Goal: Task Accomplishment & Management: Manage account settings

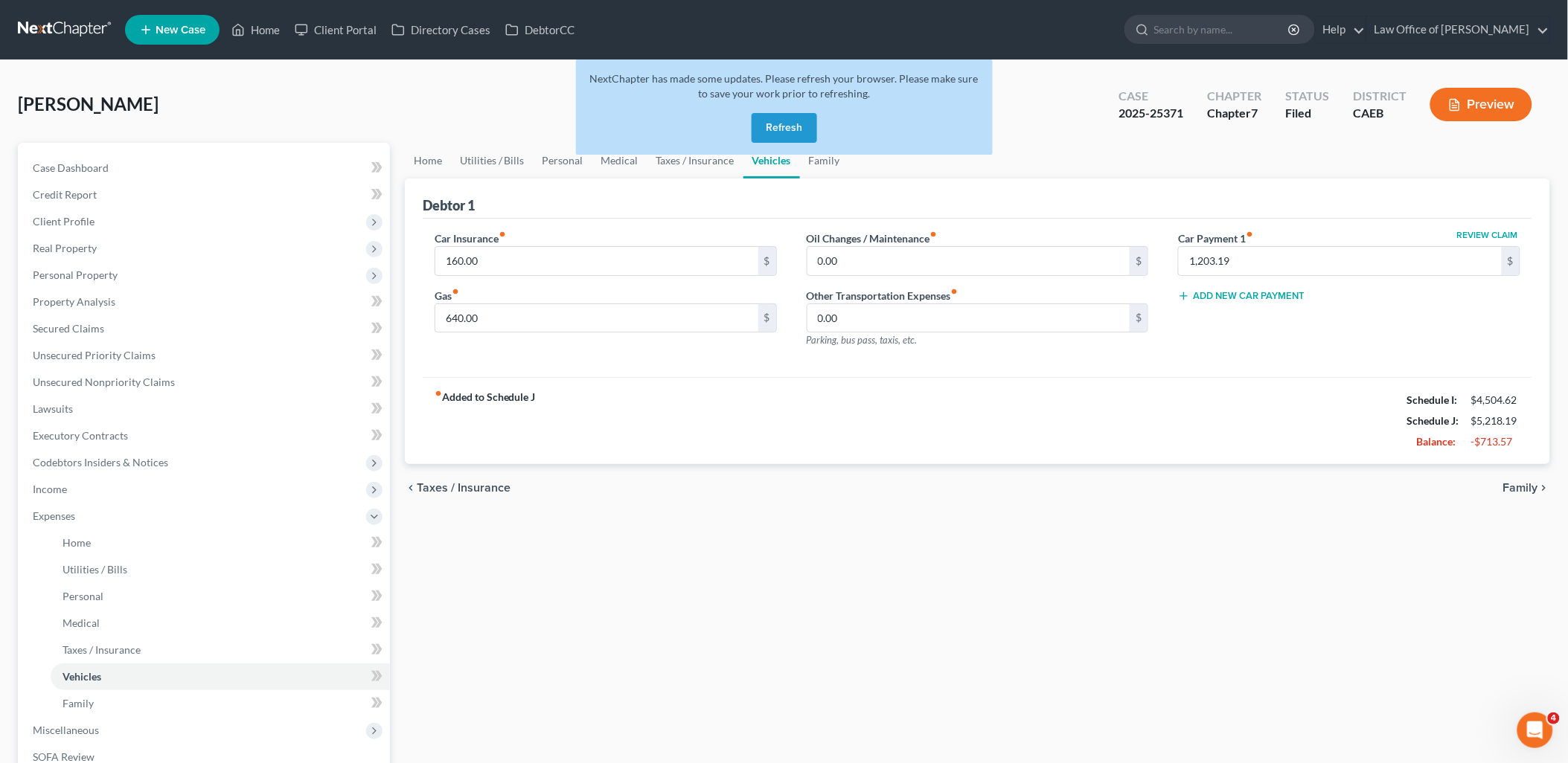
drag, startPoint x: 775, startPoint y: 130, endPoint x: 1061, endPoint y: 92, distance: 288.5
click at [784, 129] on button "Refresh" at bounding box center [784, 128] width 66 height 29
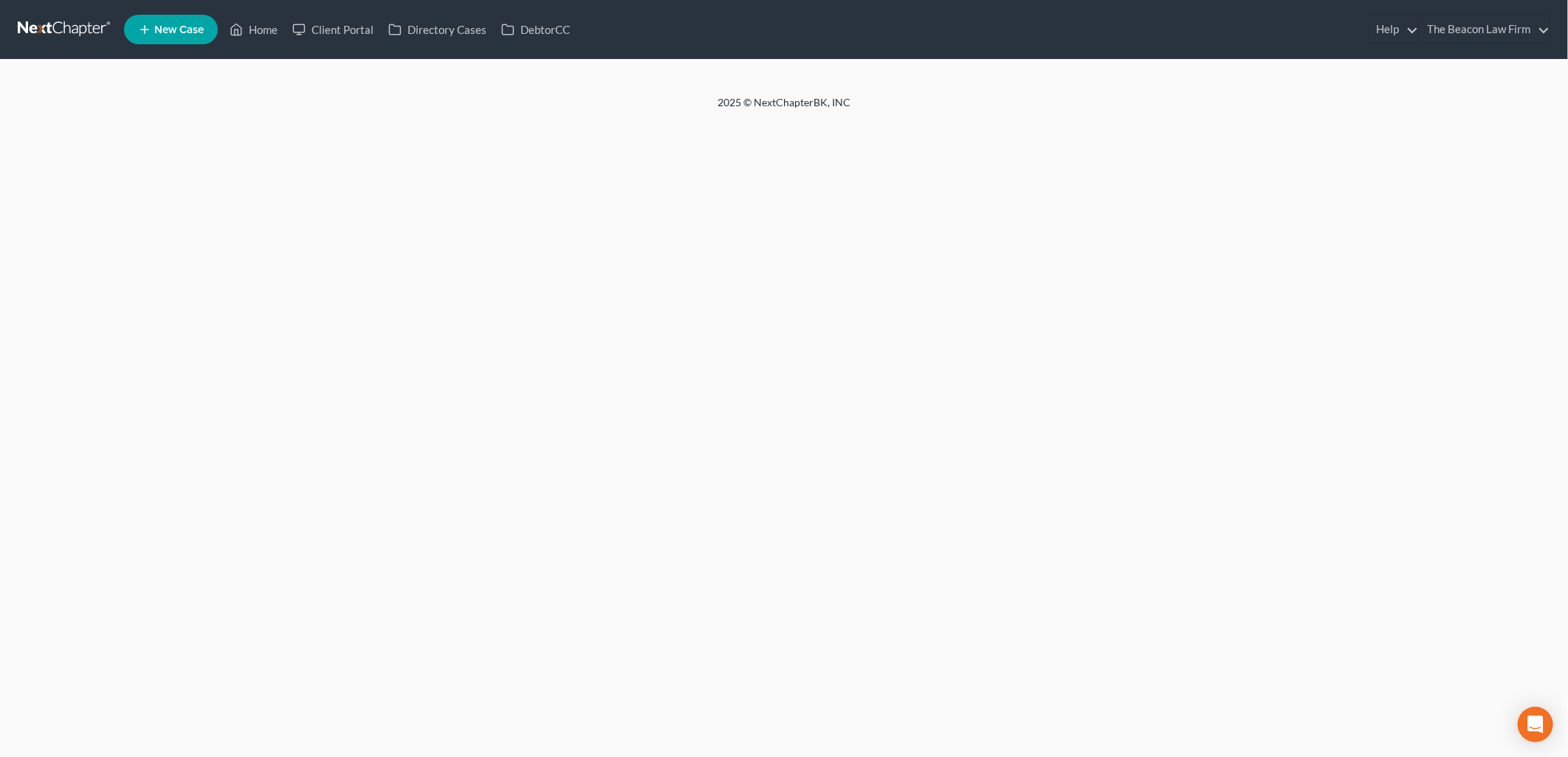
click at [779, 124] on div "Home New Case Client Portal Directory Cases DebtorCC The Beacon Law Firm aaron@…" at bounding box center [784, 378] width 1568 height 757
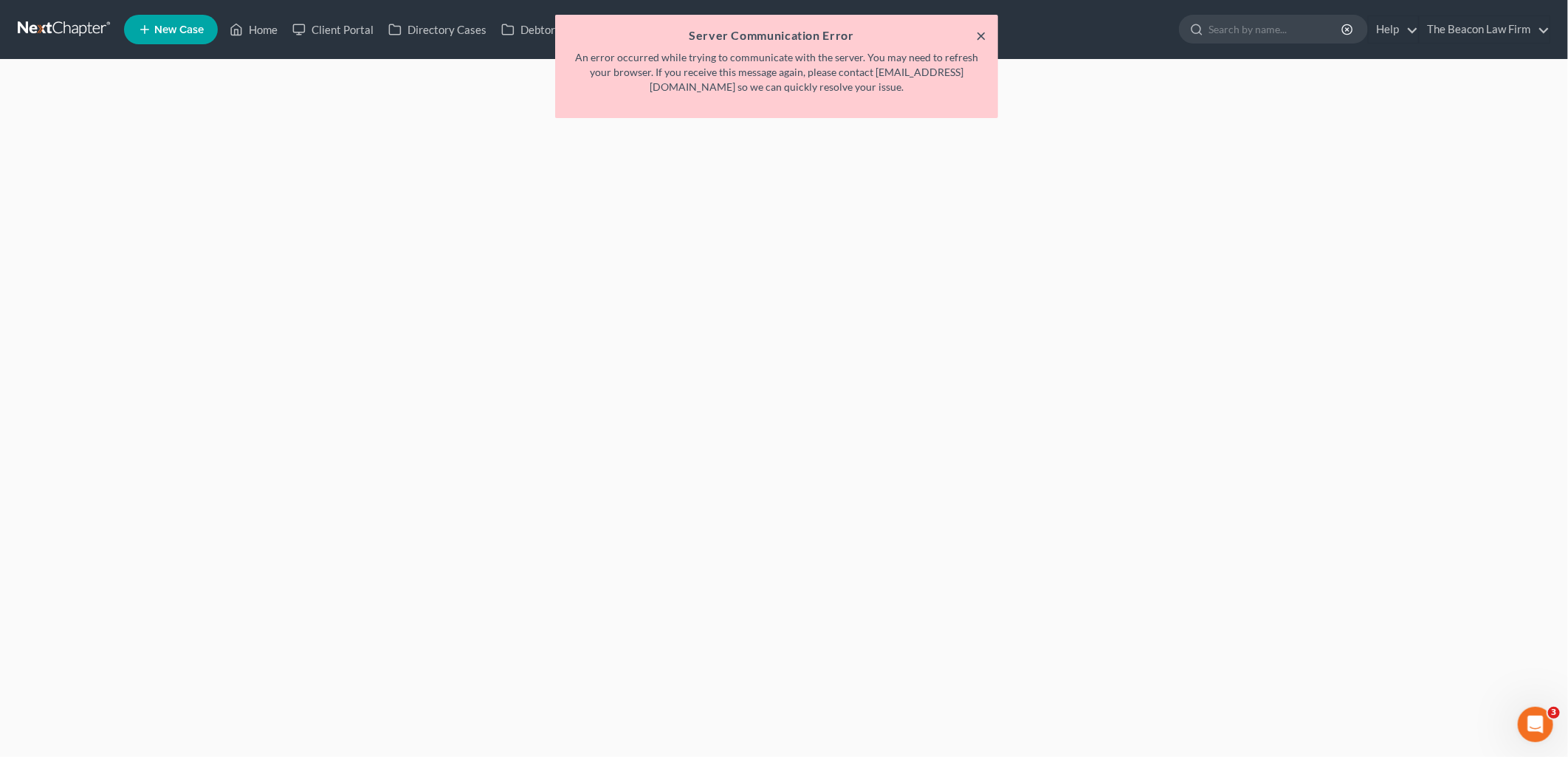
drag, startPoint x: 984, startPoint y: 35, endPoint x: 1305, endPoint y: 0, distance: 322.9
click at [984, 34] on button "×" at bounding box center [981, 35] width 11 height 17
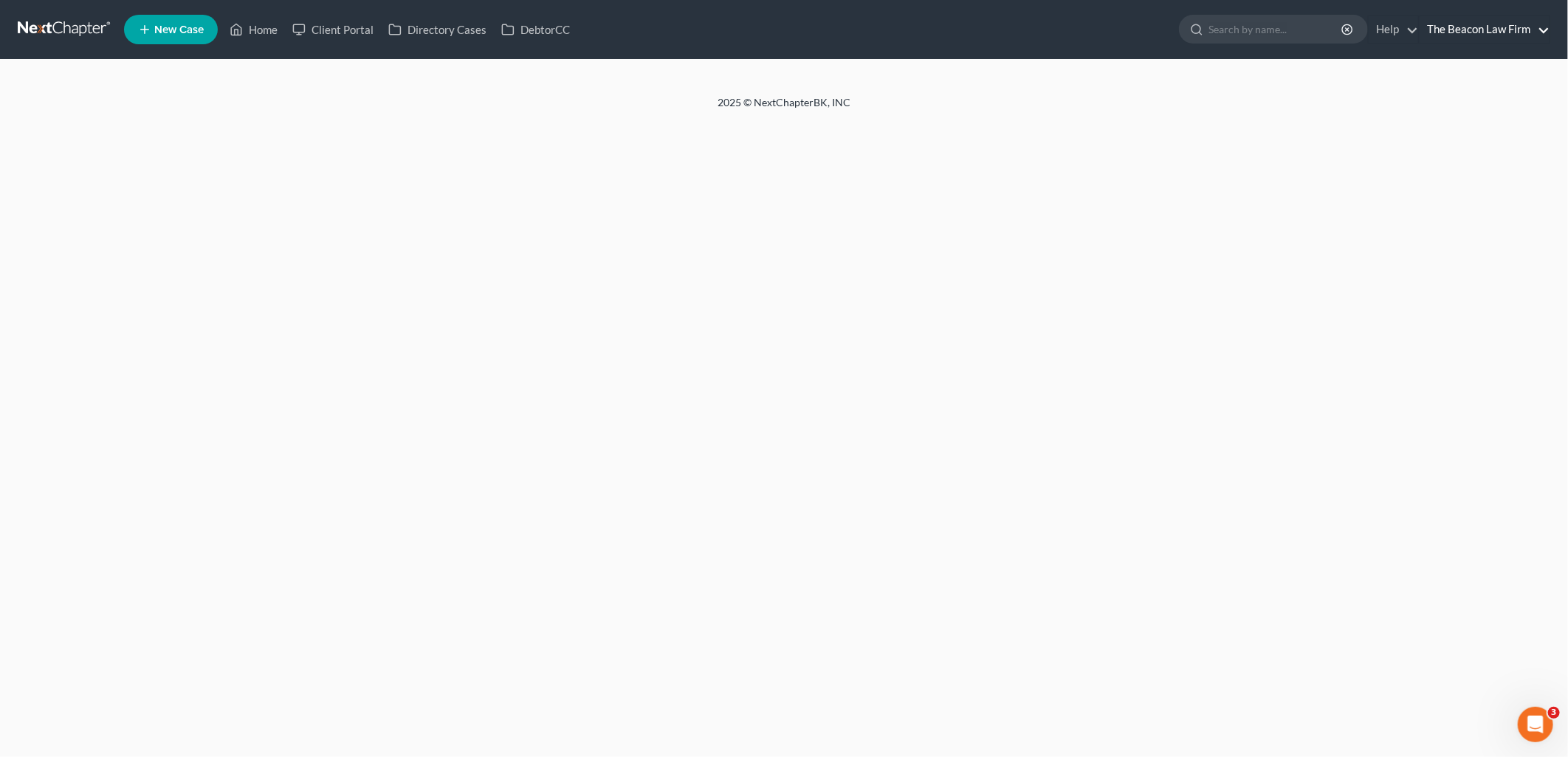
click at [1518, 28] on link "The Beacon Law Firm" at bounding box center [1485, 29] width 130 height 26
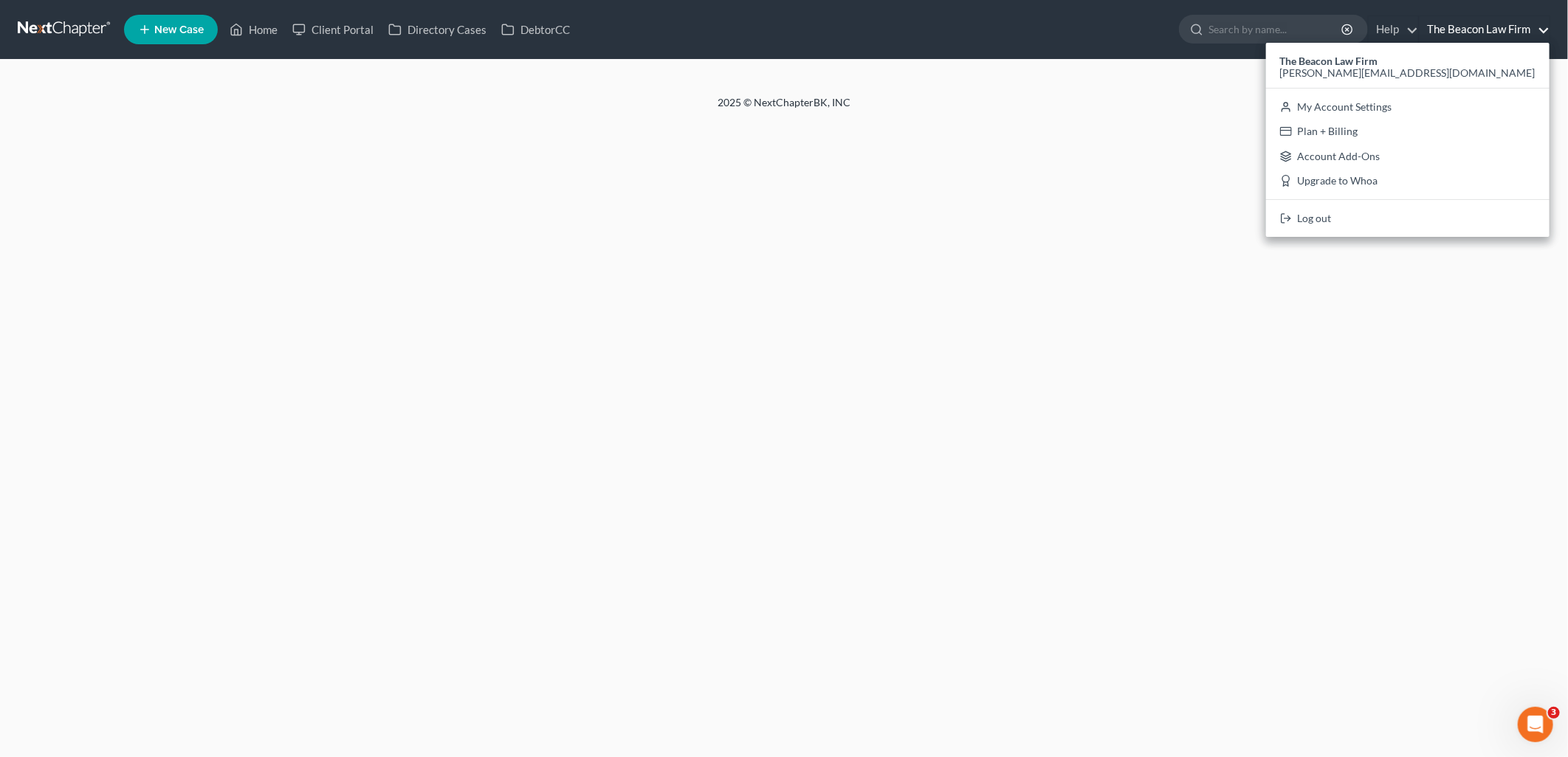
click at [869, 288] on div "Home New Case Client Portal Directory Cases DebtorCC The Beacon Law Firm aaron@…" at bounding box center [784, 378] width 1568 height 757
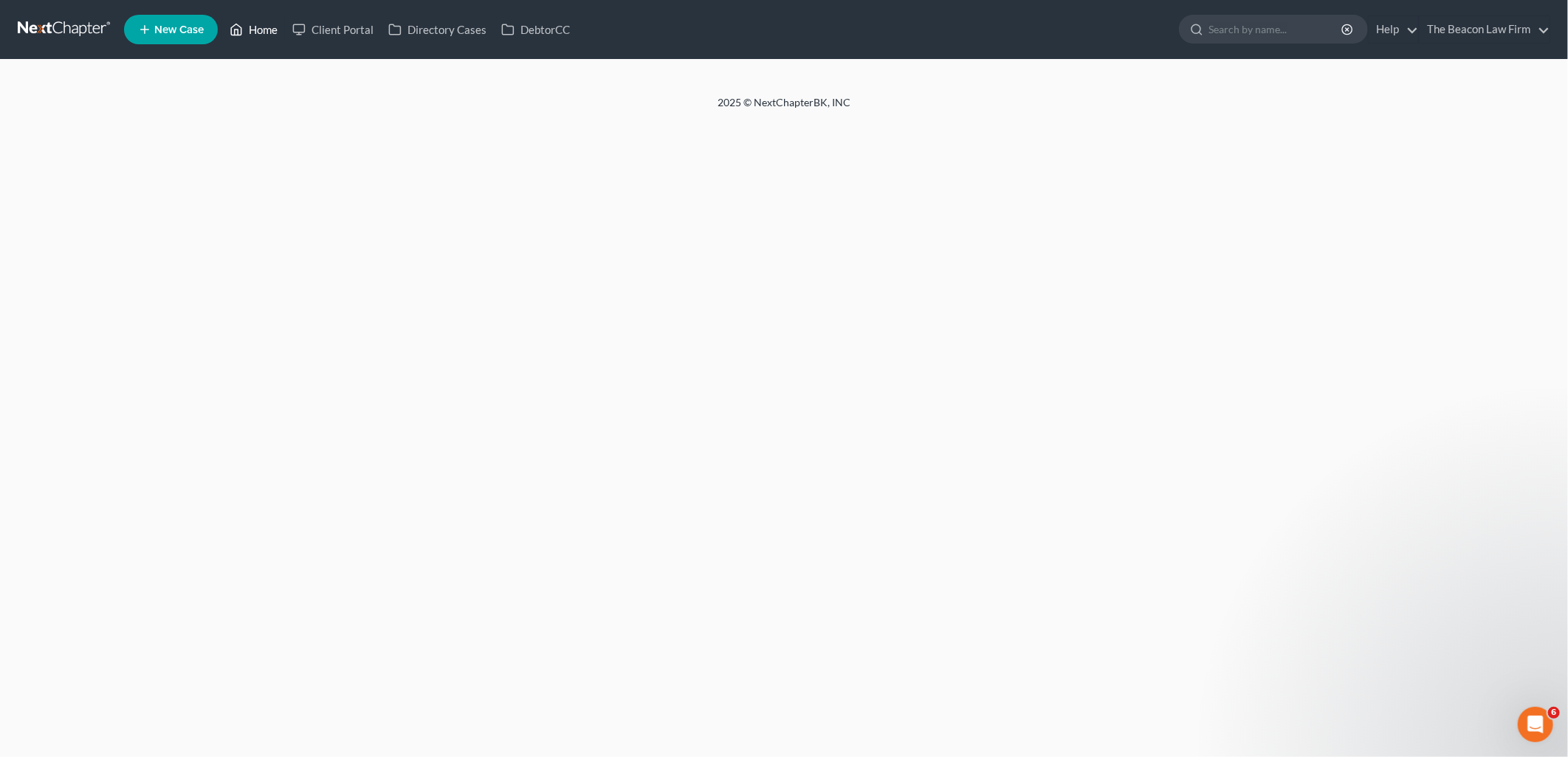
click at [272, 28] on link "Home" at bounding box center [253, 29] width 63 height 26
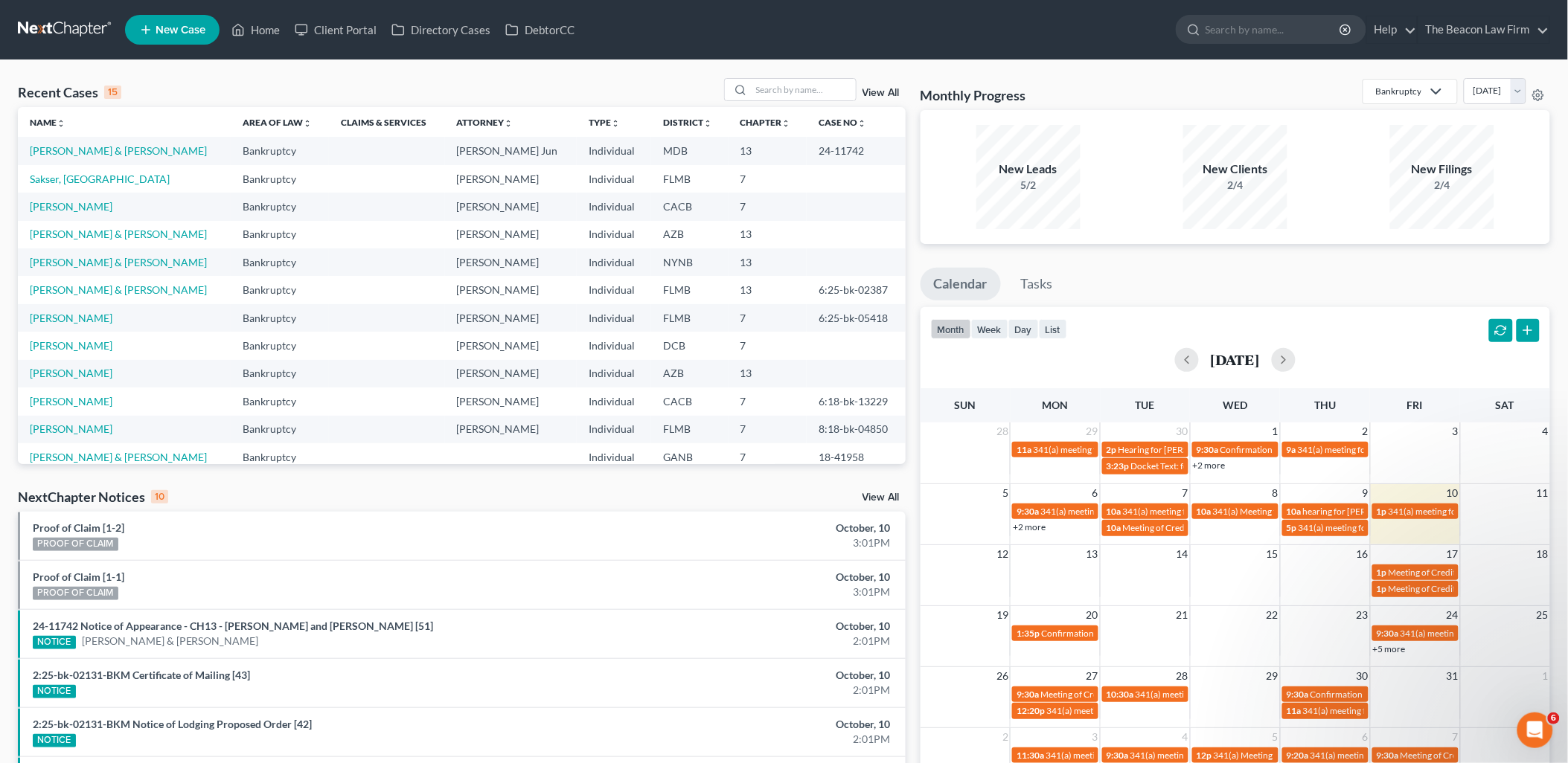
click at [72, 253] on td "McLean, Dennis & Jessica" at bounding box center [123, 262] width 212 height 27
click at [72, 257] on link "McLean, Dennis & Jessica" at bounding box center [117, 262] width 177 height 13
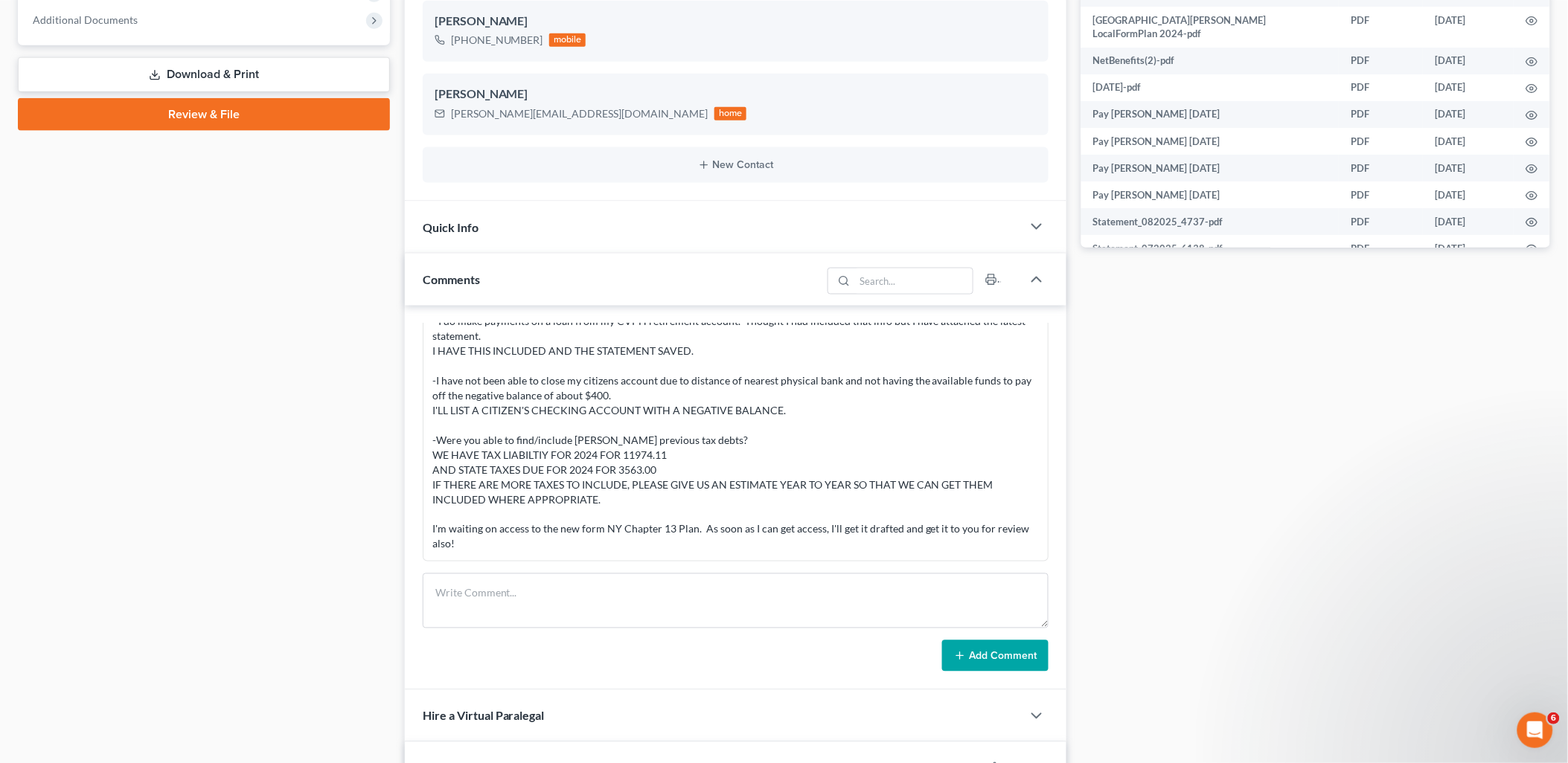
scroll to position [660, 0]
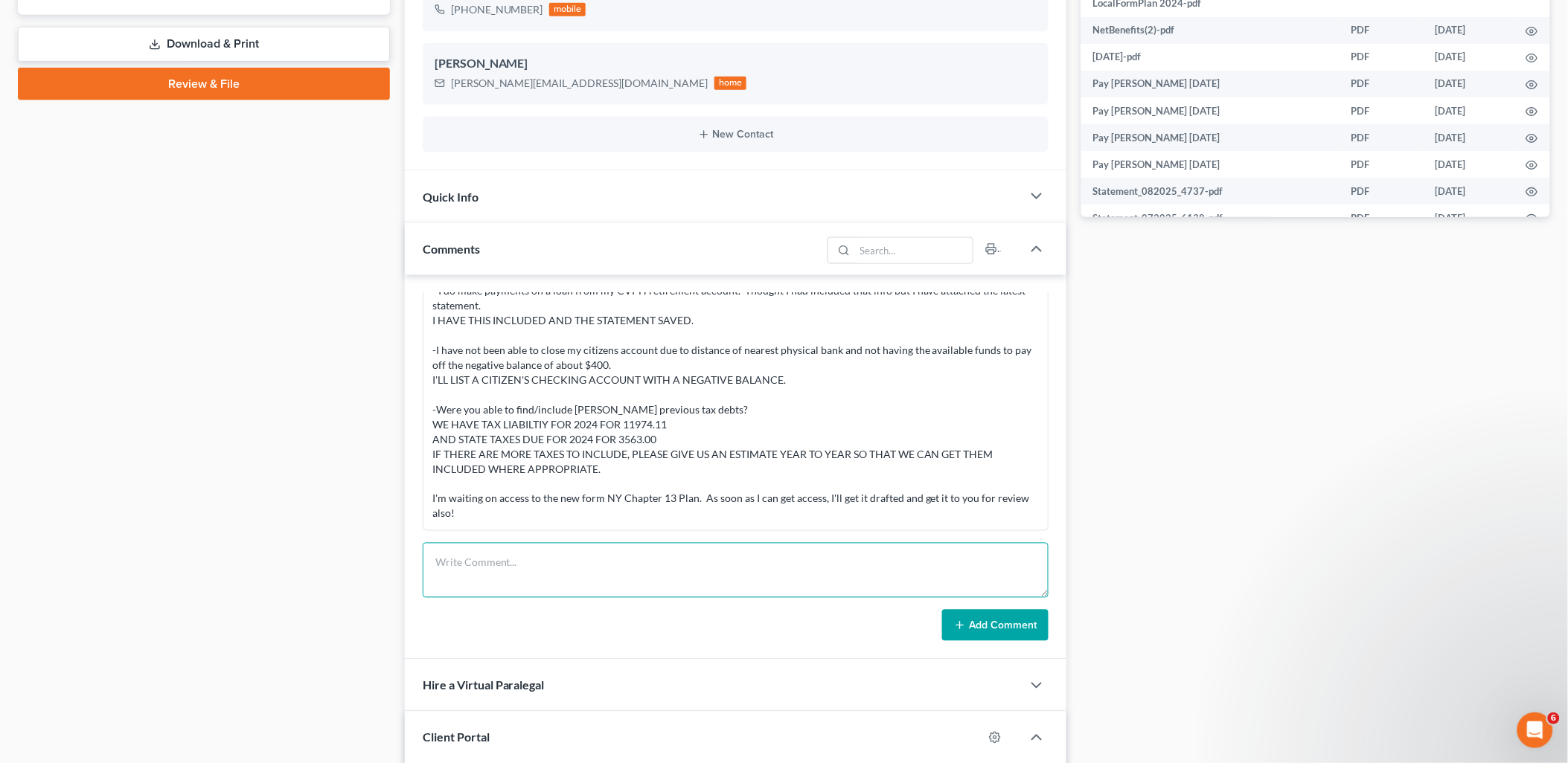
click at [644, 569] on textarea at bounding box center [736, 570] width 626 height 55
click at [663, 554] on textarea at bounding box center [736, 570] width 626 height 55
paste textarea "Per our call, please see attached chapter 13 petition for your review. Per your…"
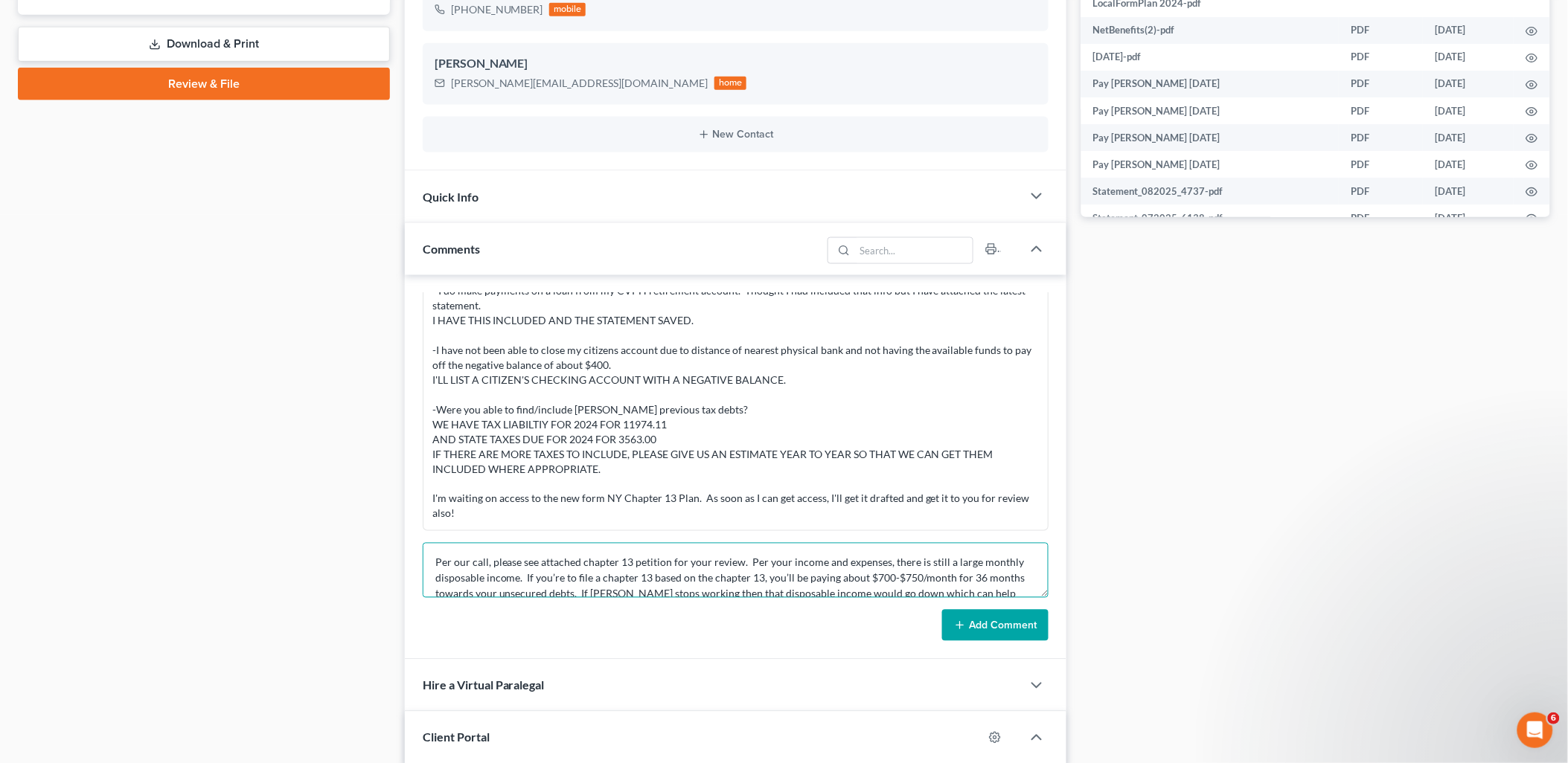
scroll to position [33, 0]
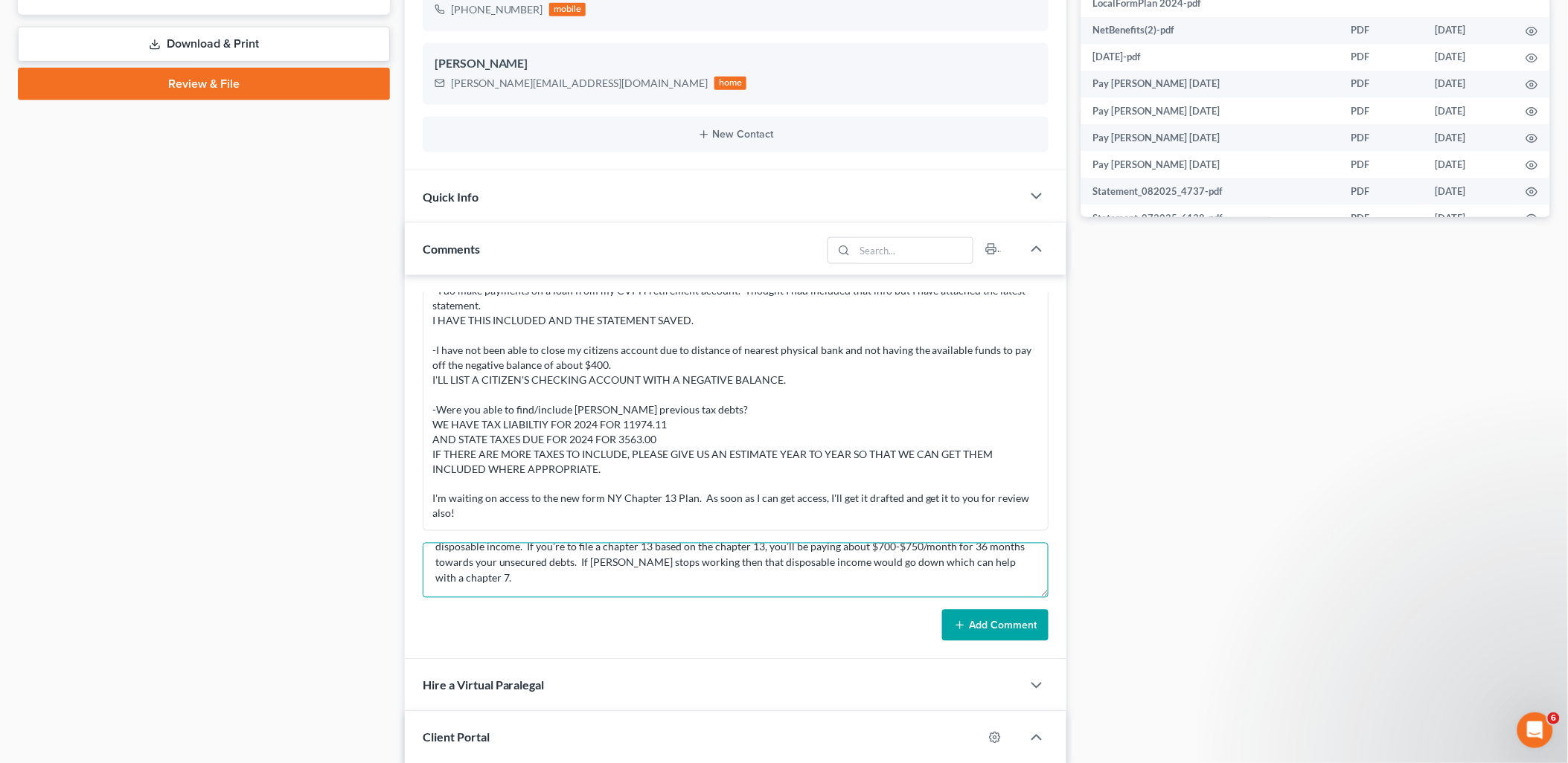
click at [469, 575] on textarea "Per our call, please see attached chapter 13 petition for your review. Per your…" at bounding box center [736, 570] width 626 height 55
paste textarea "Also, the larger issue here is whether or not Dennis is current on his tax fili…"
type textarea "Per our call, please see attached chapter 13 petition for your review. Per your…"
click at [1020, 628] on button "Add Comment" at bounding box center [995, 625] width 107 height 31
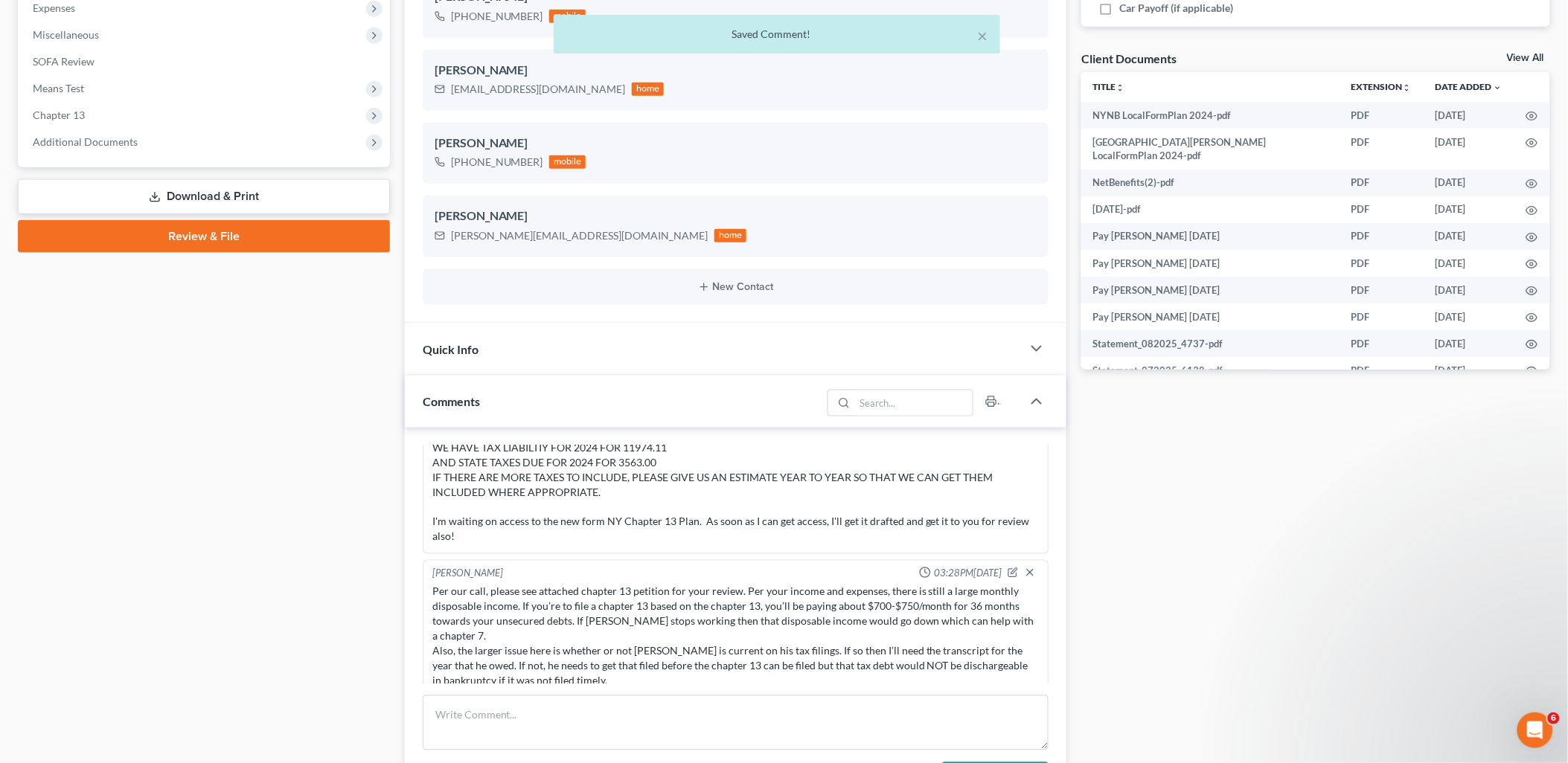
scroll to position [331, 0]
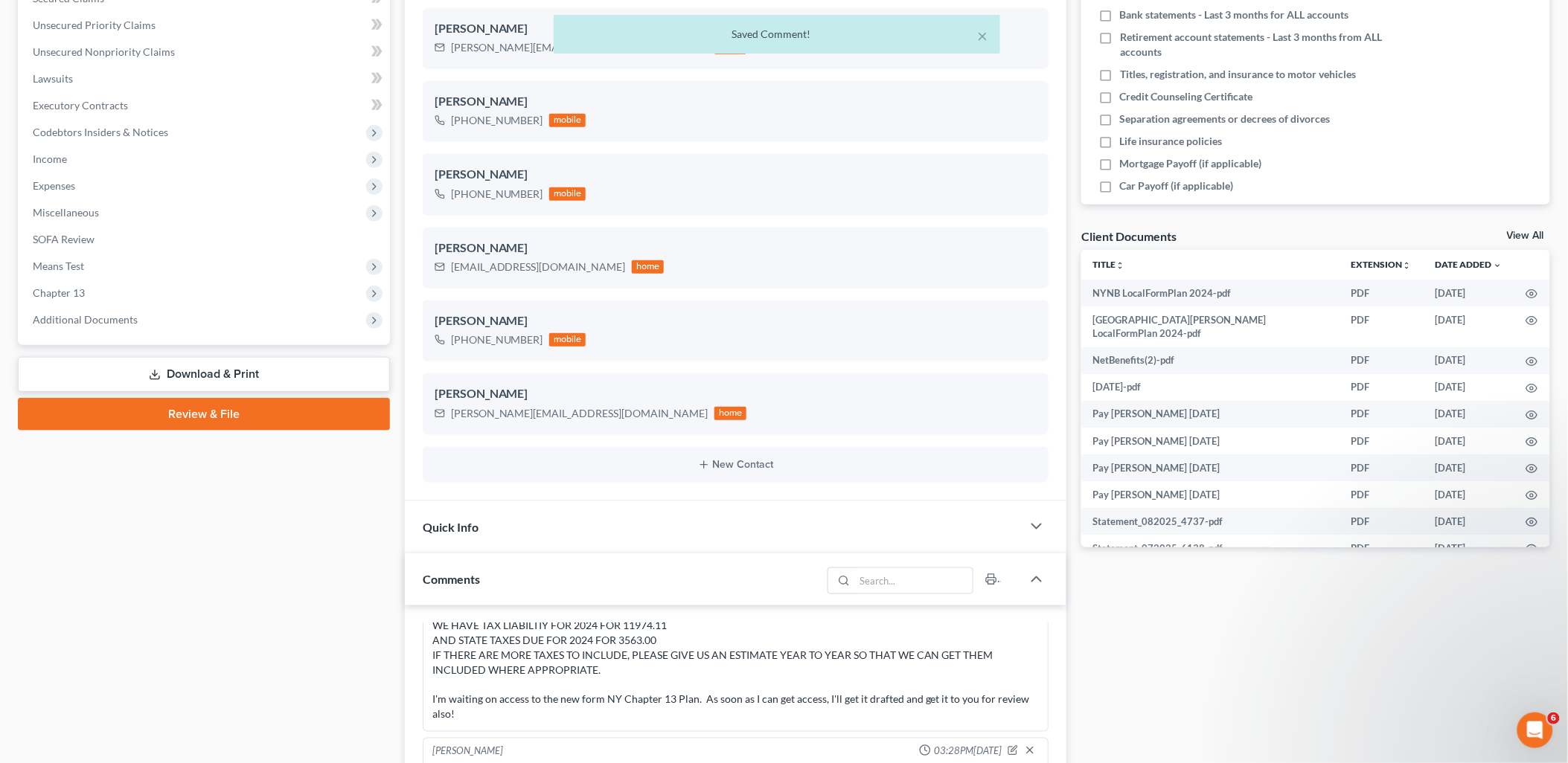
click at [1541, 232] on link "View All" at bounding box center [1526, 236] width 37 height 11
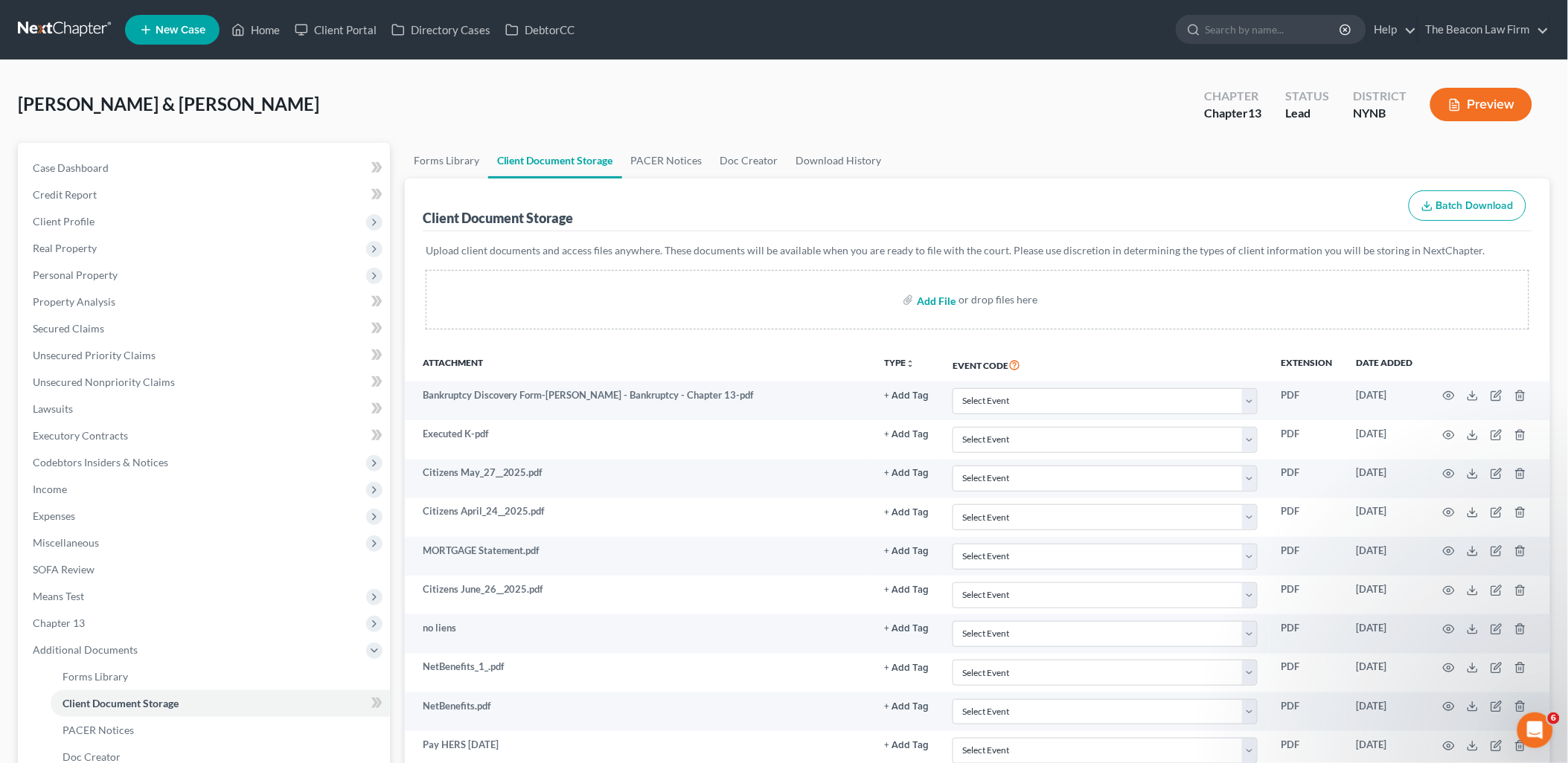
click at [941, 302] on input "file" at bounding box center [935, 299] width 35 height 26
type input "C:\fakepath\Tax Info.pdf"
click at [1456, 22] on link "The Beacon Law Firm" at bounding box center [1484, 29] width 131 height 26
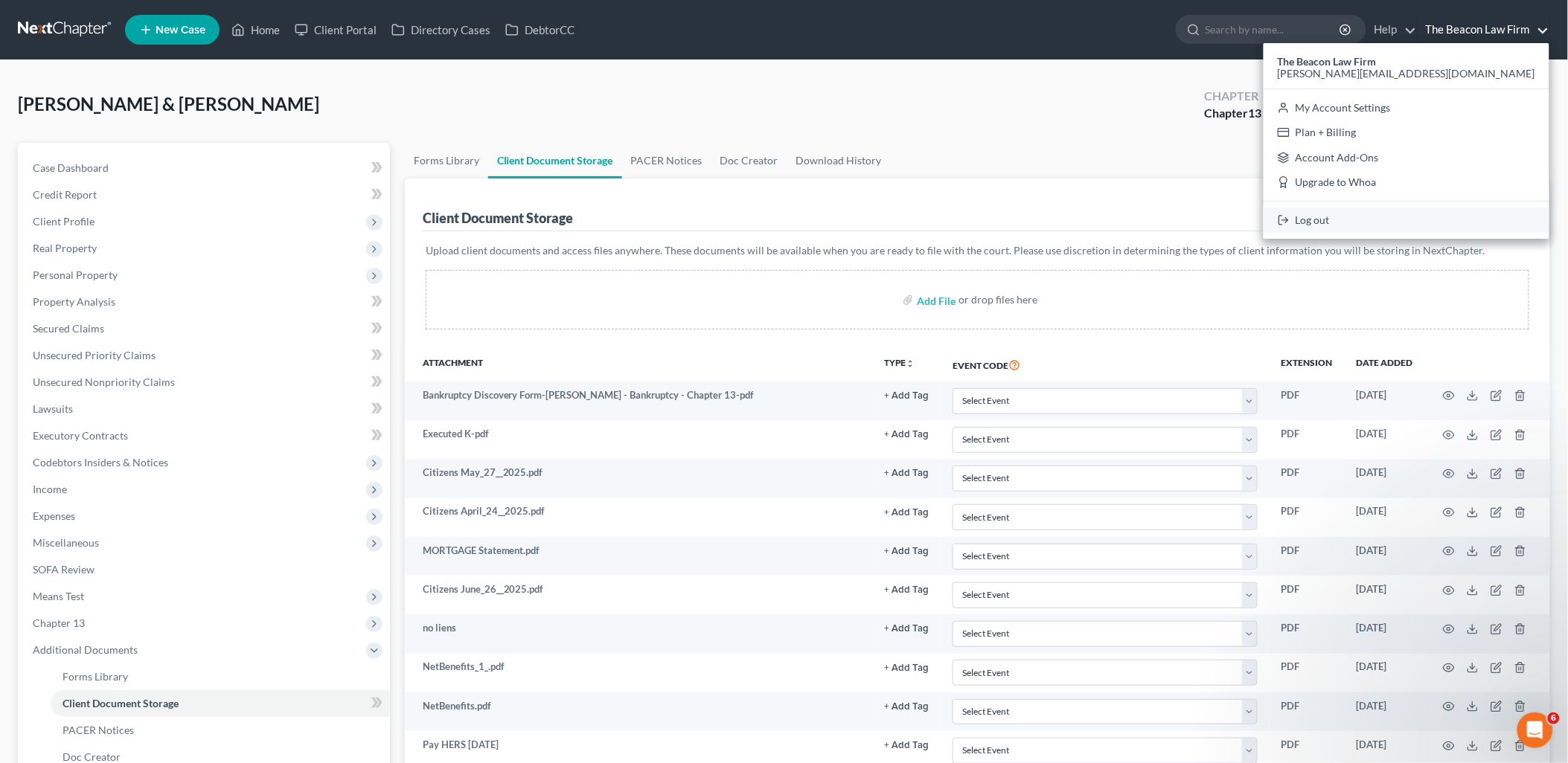
click at [1459, 221] on link "Log out" at bounding box center [1407, 220] width 286 height 25
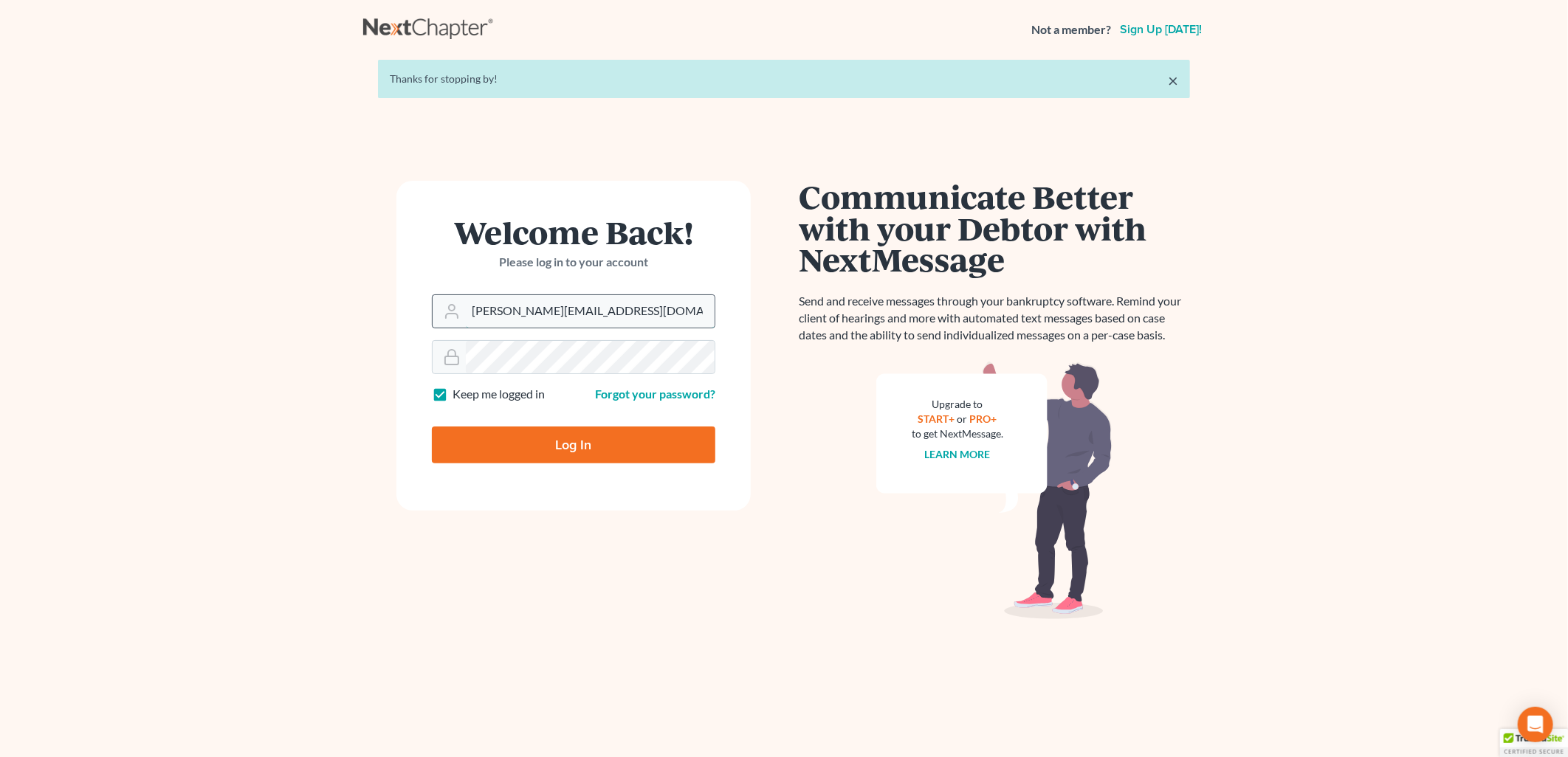
click at [589, 314] on input "aaron@beaconlawyer.com" at bounding box center [590, 311] width 249 height 32
type input "[EMAIL_ADDRESS][DOMAIN_NAME]"
click at [564, 451] on input "Log In" at bounding box center [574, 444] width 284 height 37
type input "Thinking..."
